Goal: Information Seeking & Learning: Learn about a topic

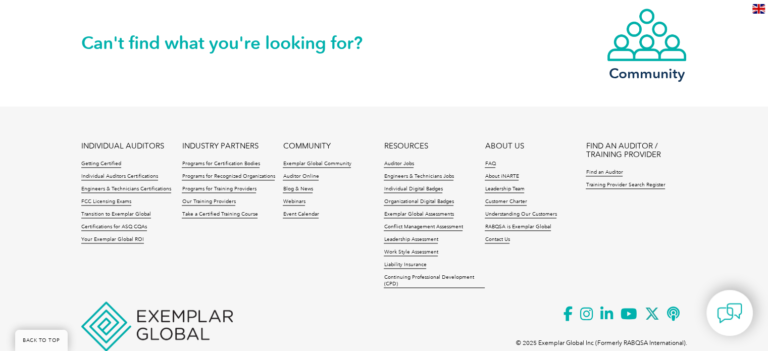
scroll to position [1245, 0]
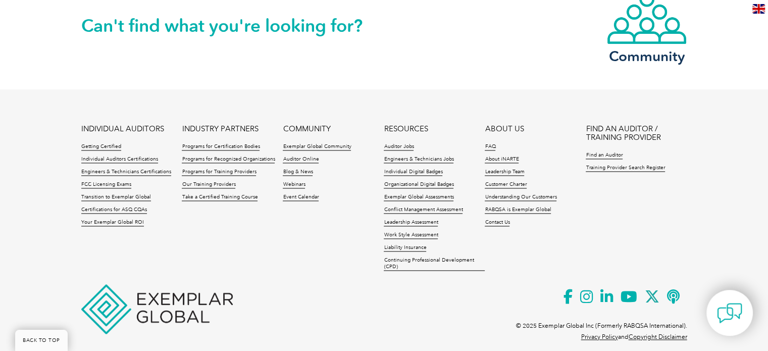
click at [172, 293] on img at bounding box center [156, 308] width 151 height 49
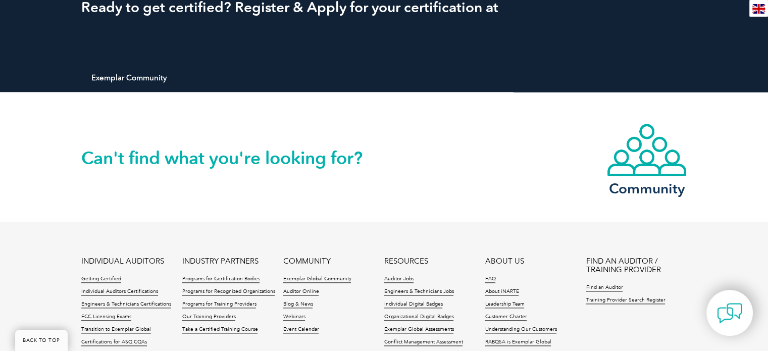
scroll to position [993, 0]
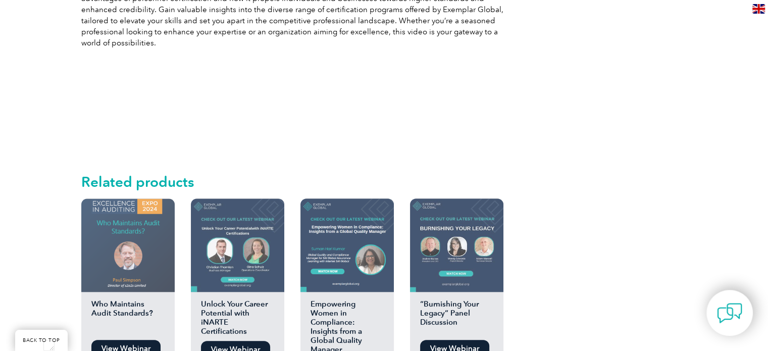
scroll to position [707, 0]
